Goal: Find specific page/section: Find specific page/section

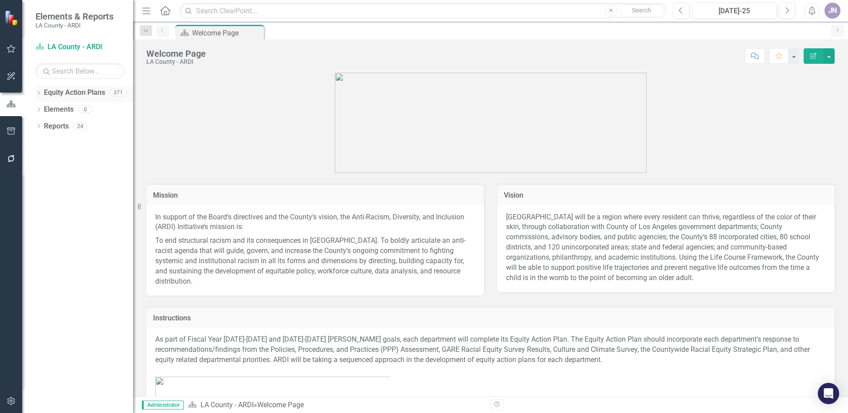
click at [38, 92] on icon "Dropdown" at bounding box center [38, 93] width 6 height 5
click at [39, 109] on div "Dropdown Equity Action Plans 371 Dropdown [GEOGRAPHIC_DATA] - ARDI Dropdown Dep…" at bounding box center [84, 136] width 98 height 101
click at [44, 109] on icon at bounding box center [44, 109] width 2 height 4
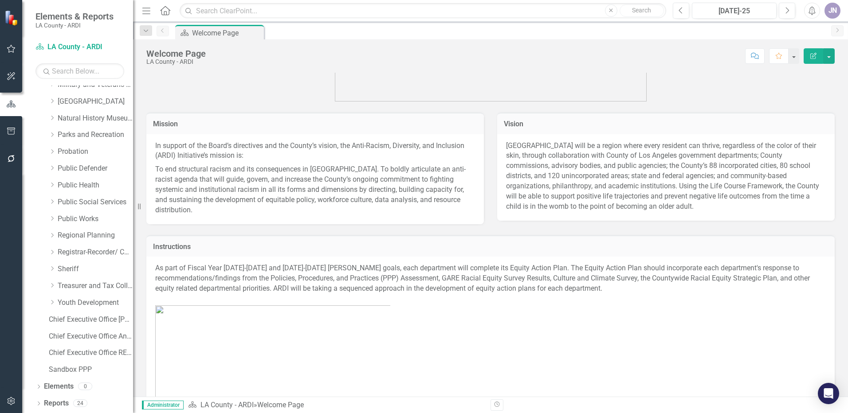
scroll to position [177, 0]
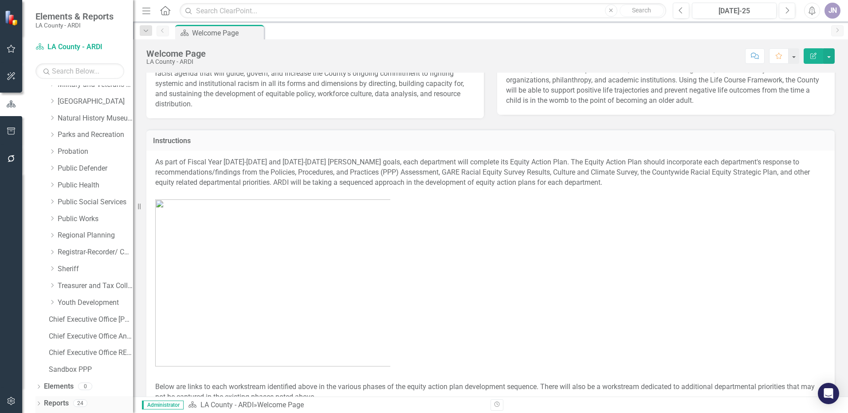
click at [37, 403] on icon "Dropdown" at bounding box center [38, 404] width 6 height 5
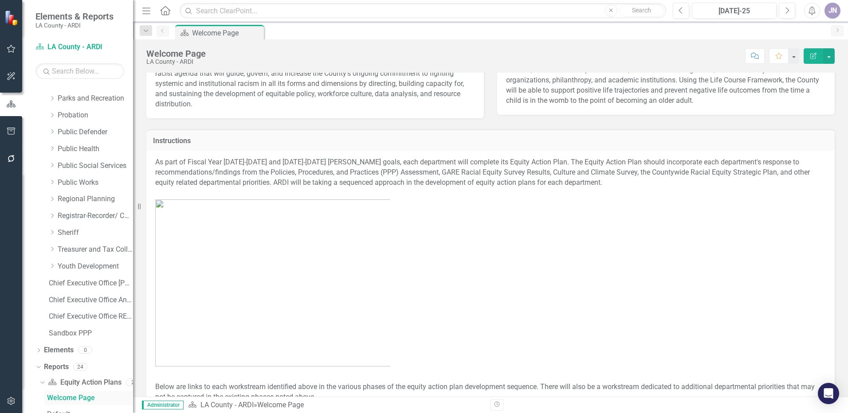
scroll to position [672, 0]
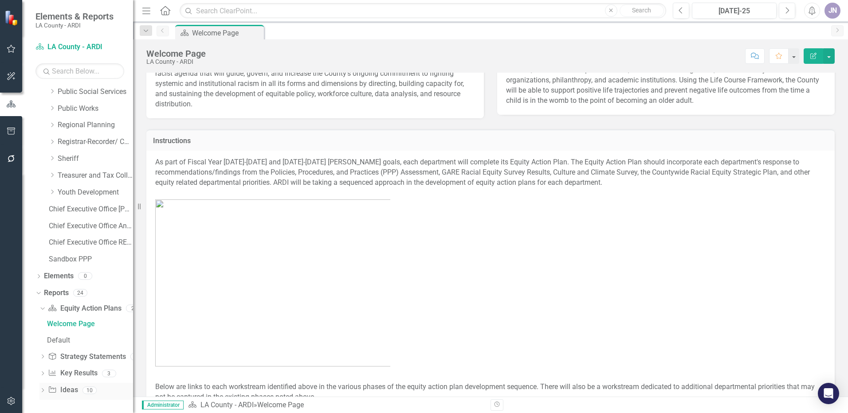
click at [70, 391] on link "Idea Ideas" at bounding box center [63, 390] width 30 height 10
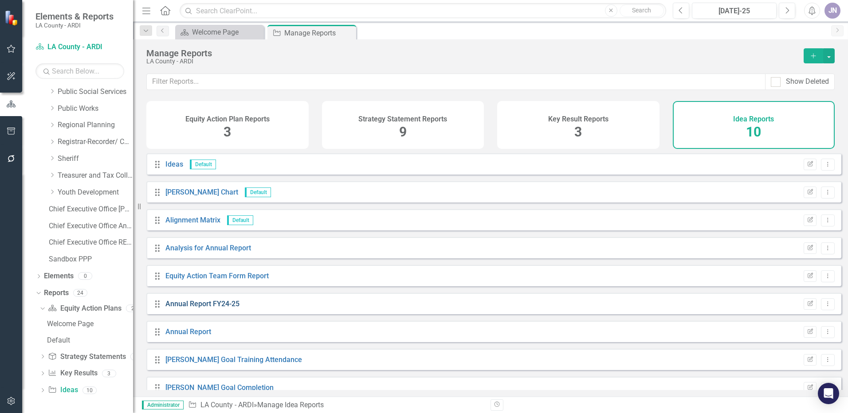
click at [205, 308] on link "Annual Report FY24-25" at bounding box center [202, 304] width 74 height 8
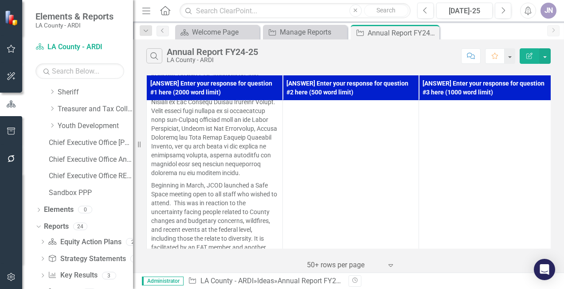
scroll to position [30637, 0]
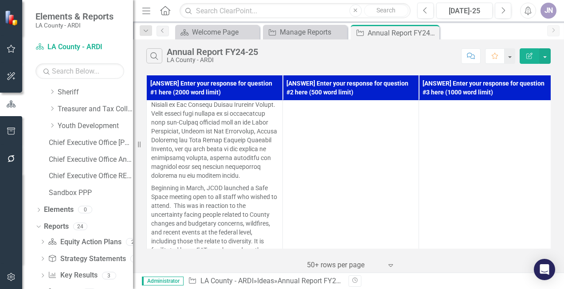
drag, startPoint x: 355, startPoint y: 263, endPoint x: 332, endPoint y: 264, distance: 22.6
click at [354, 263] on div at bounding box center [344, 265] width 75 height 12
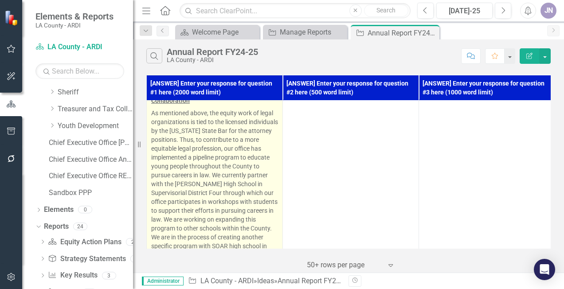
scroll to position [19913, 0]
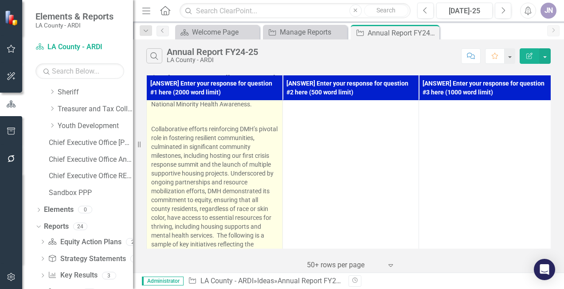
scroll to position [36016, 0]
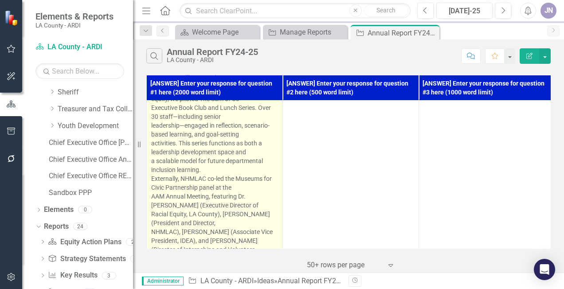
scroll to position [37170, 0]
